Goal: Obtain resource: Obtain resource

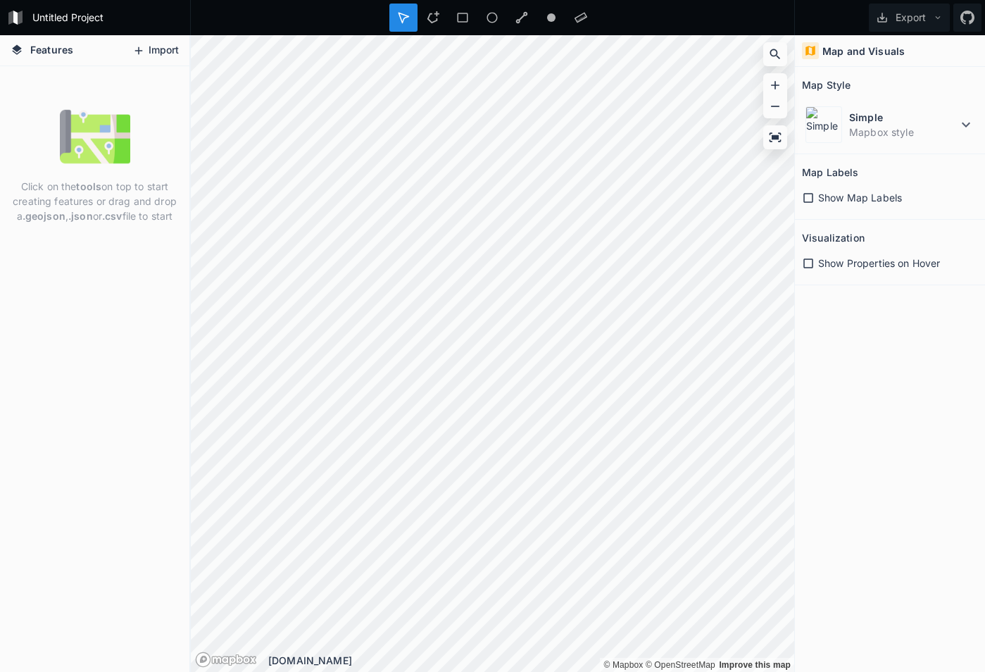
click at [155, 43] on button "Import" at bounding box center [155, 50] width 61 height 23
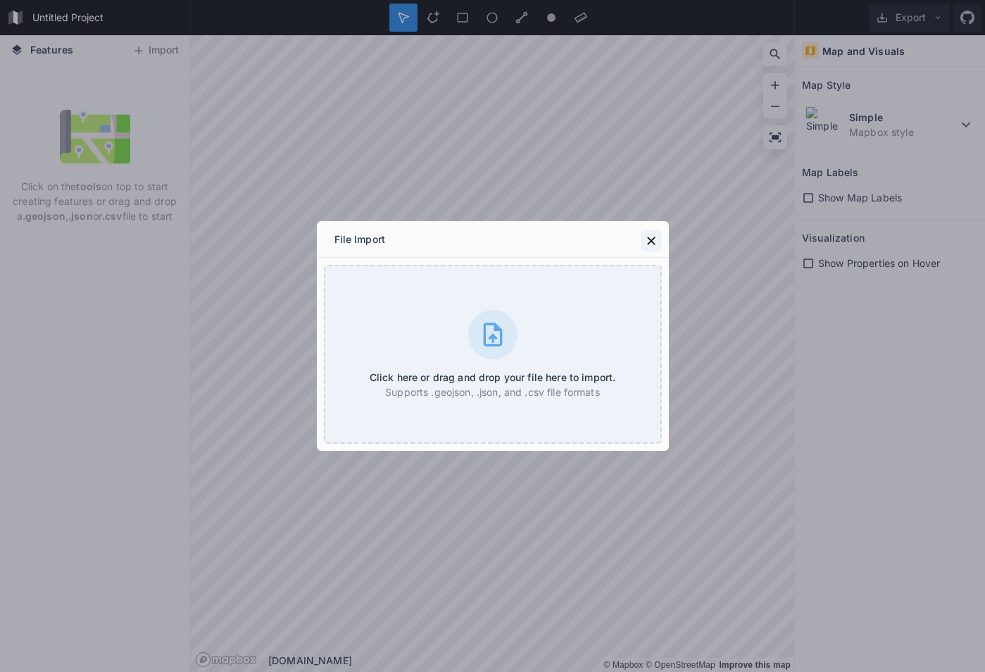
click at [655, 236] on icon at bounding box center [651, 241] width 14 height 14
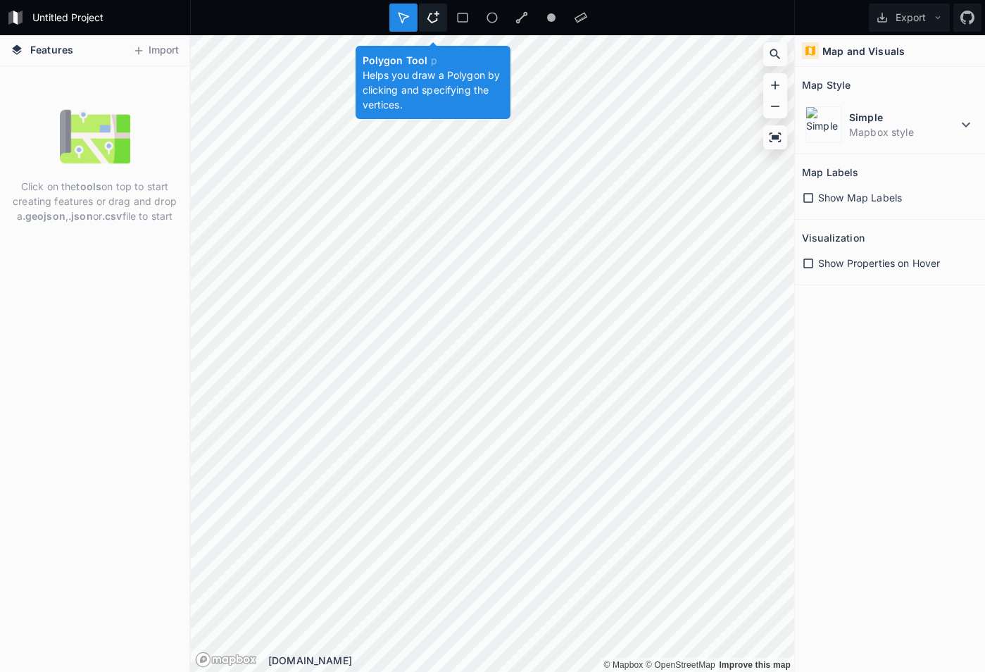
click at [437, 20] on icon at bounding box center [433, 17] width 12 height 12
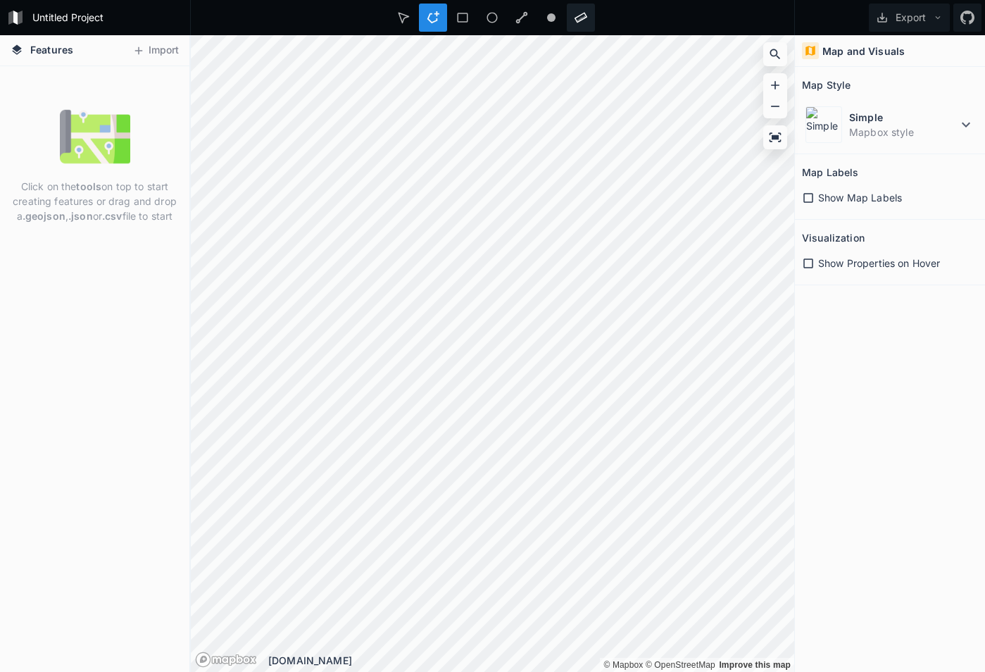
click at [571, 13] on div at bounding box center [581, 18] width 28 height 28
click at [549, 22] on icon at bounding box center [551, 17] width 13 height 13
click at [396, 15] on div at bounding box center [403, 18] width 28 height 28
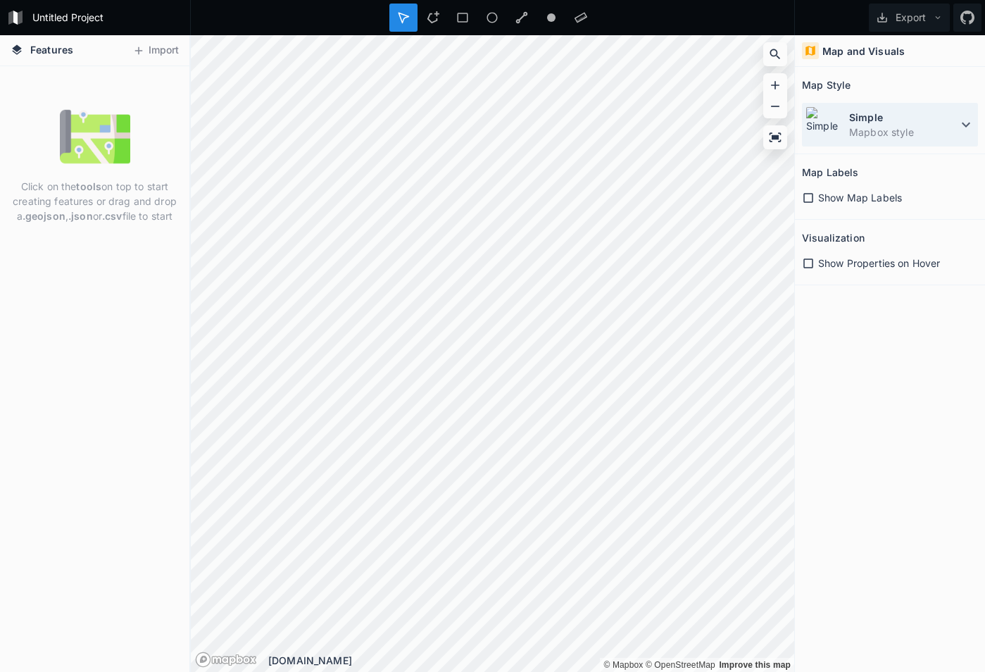
click at [939, 128] on dd "Mapbox style" at bounding box center [903, 132] width 108 height 15
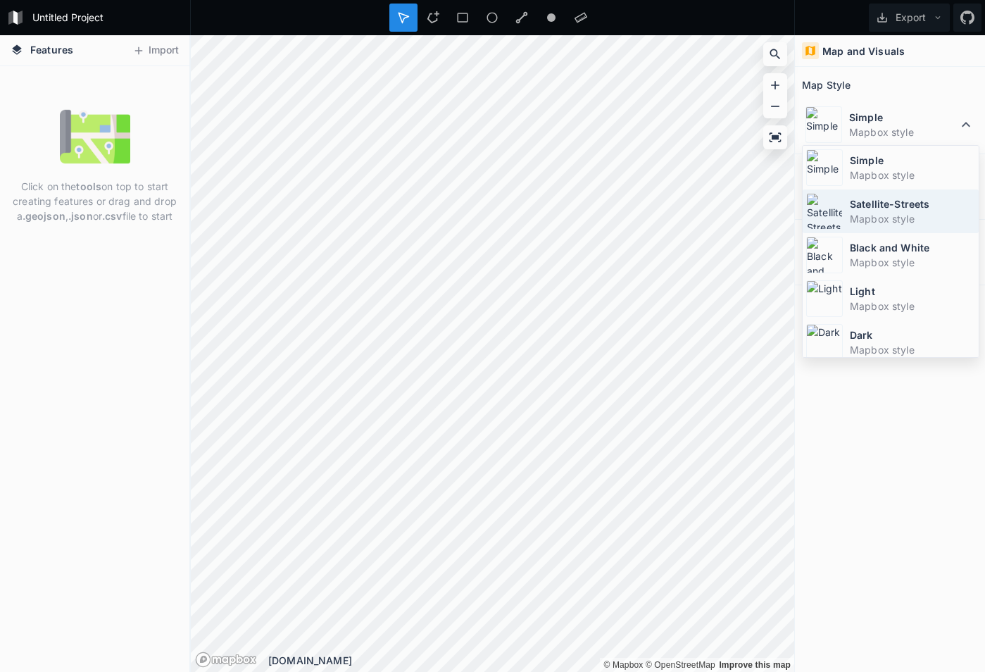
click at [919, 213] on dd "Mapbox style" at bounding box center [912, 218] width 125 height 15
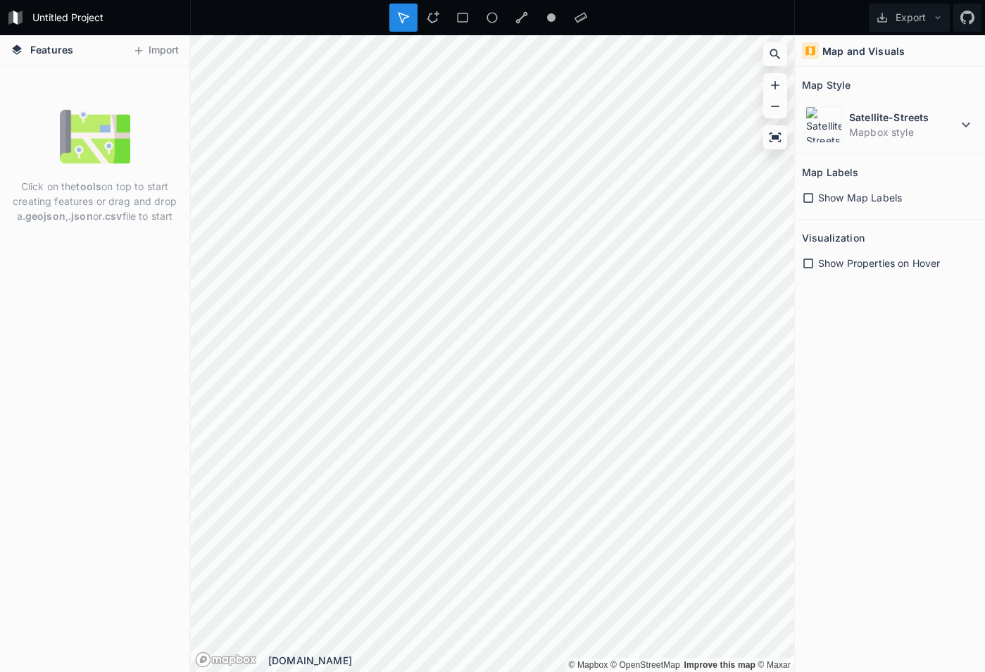
click at [804, 203] on icon at bounding box center [808, 198] width 13 height 13
click at [934, 19] on icon at bounding box center [938, 18] width 10 height 10
click at [839, 433] on div "Map and Visuals Map Style Satellite-Streets Mapbox style Map Labels Show Map La…" at bounding box center [890, 353] width 190 height 637
click at [839, 120] on img at bounding box center [824, 124] width 37 height 37
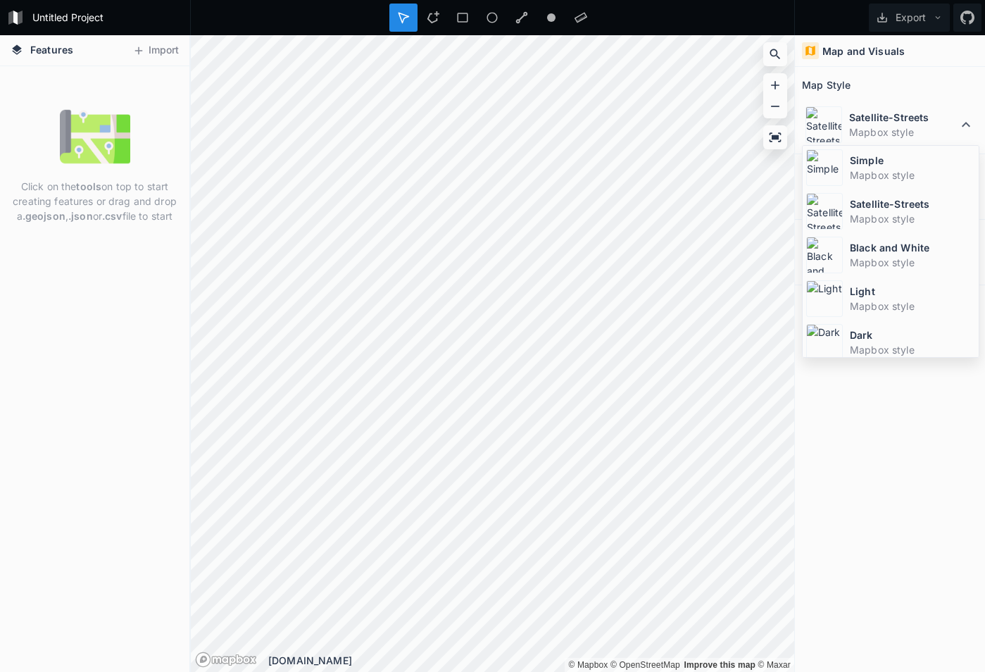
click at [854, 165] on dt "Simple" at bounding box center [912, 160] width 125 height 15
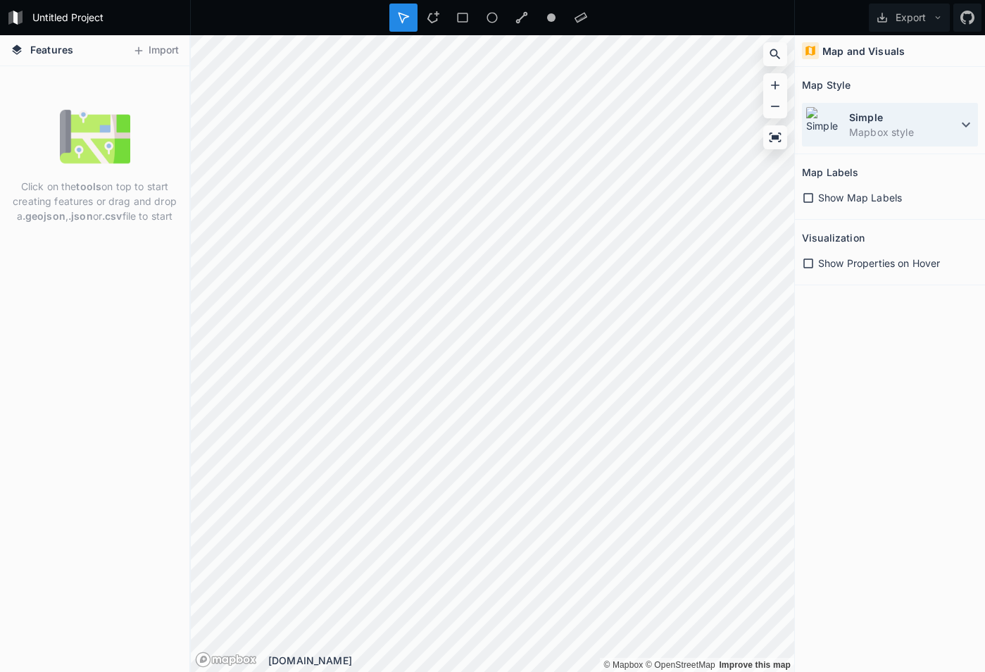
click at [886, 137] on dd "Mapbox style" at bounding box center [903, 132] width 108 height 15
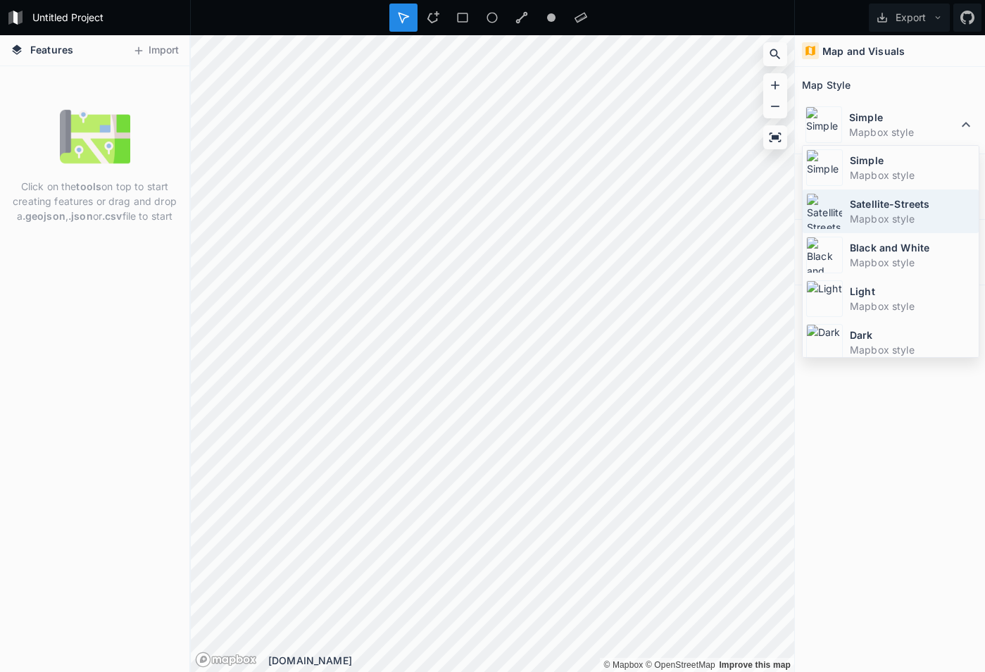
click at [892, 218] on dd "Mapbox style" at bounding box center [912, 218] width 125 height 15
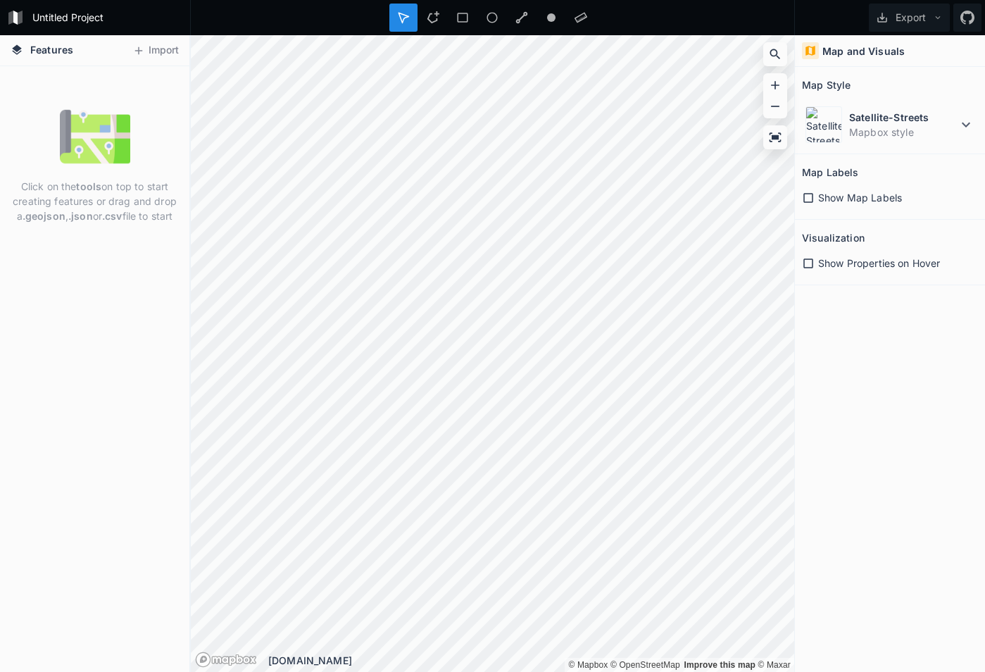
click at [832, 261] on span "Show Properties on Hover" at bounding box center [879, 263] width 122 height 15
click at [863, 135] on dd "Mapbox style" at bounding box center [903, 132] width 108 height 15
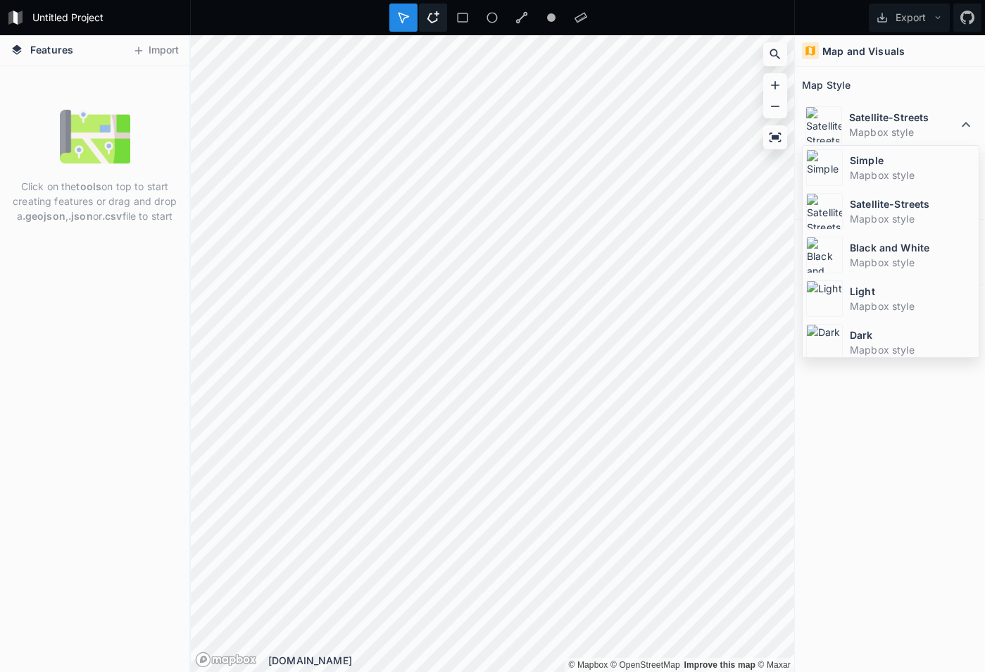
click at [439, 21] on div at bounding box center [433, 18] width 28 height 28
